Goal: Task Accomplishment & Management: Manage account settings

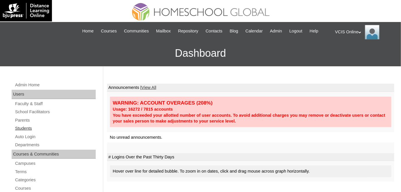
click at [28, 129] on link "Students" at bounding box center [55, 128] width 81 height 7
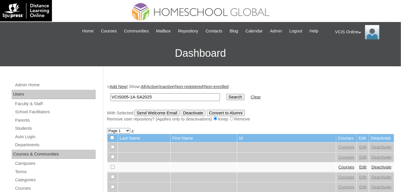
type input "VCIS005-1A-SA2025"
click at [226, 94] on input "Search" at bounding box center [235, 97] width 18 height 6
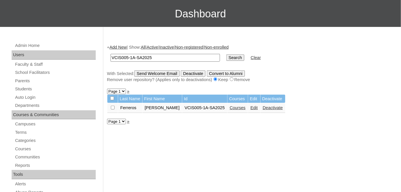
scroll to position [41, 0]
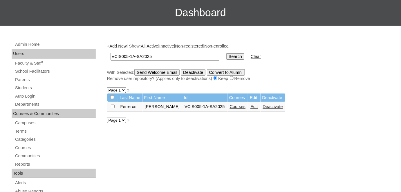
click at [230, 108] on link "Courses" at bounding box center [238, 106] width 16 height 5
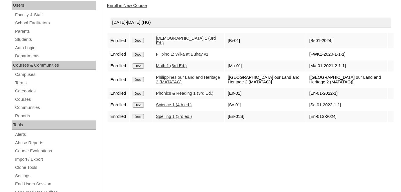
scroll to position [90, 0]
click at [138, 43] on input "Drop" at bounding box center [138, 39] width 11 height 5
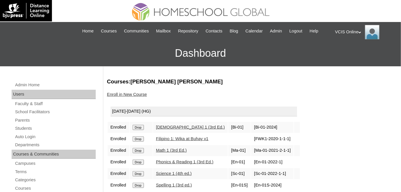
click at [134, 93] on link "Enroll in New Course" at bounding box center [127, 94] width 40 height 5
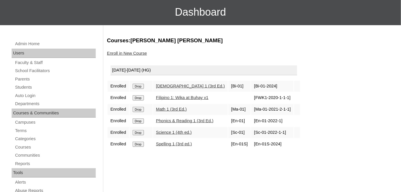
scroll to position [51, 0]
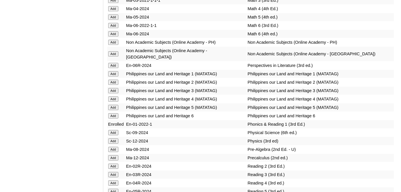
scroll to position [2029, 0]
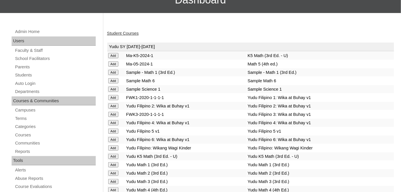
scroll to position [58, 0]
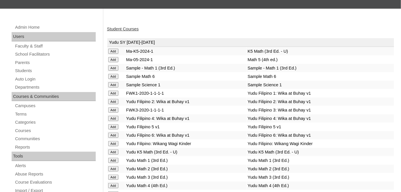
click at [124, 29] on link "Student Courses" at bounding box center [123, 29] width 32 height 5
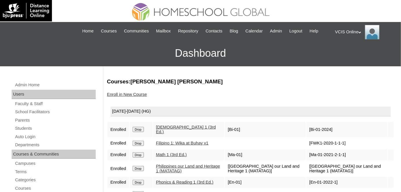
click at [353, 35] on div "VCIS Online My Profile My Settings Logout" at bounding box center [365, 32] width 60 height 15
click at [350, 55] on span "Logout" at bounding box center [346, 54] width 12 height 4
